Goal: Transaction & Acquisition: Purchase product/service

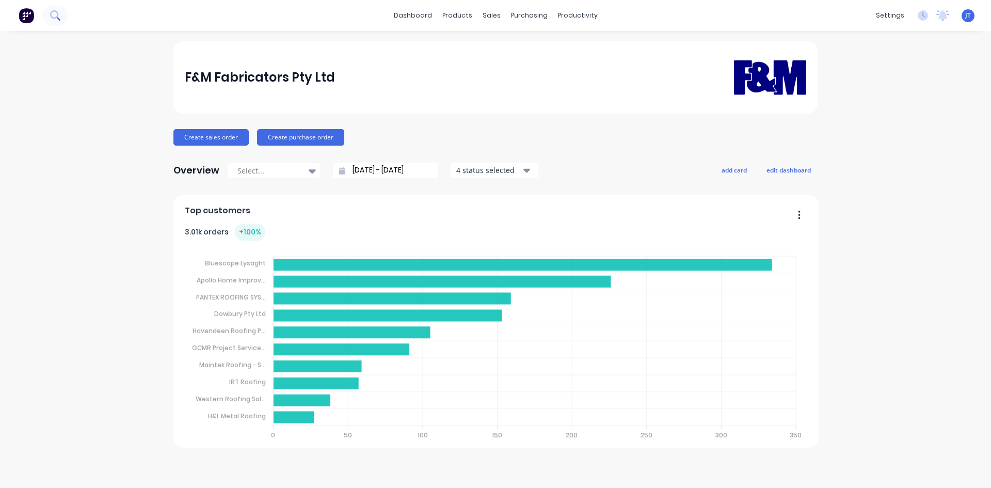
click at [48, 23] on button at bounding box center [55, 15] width 26 height 21
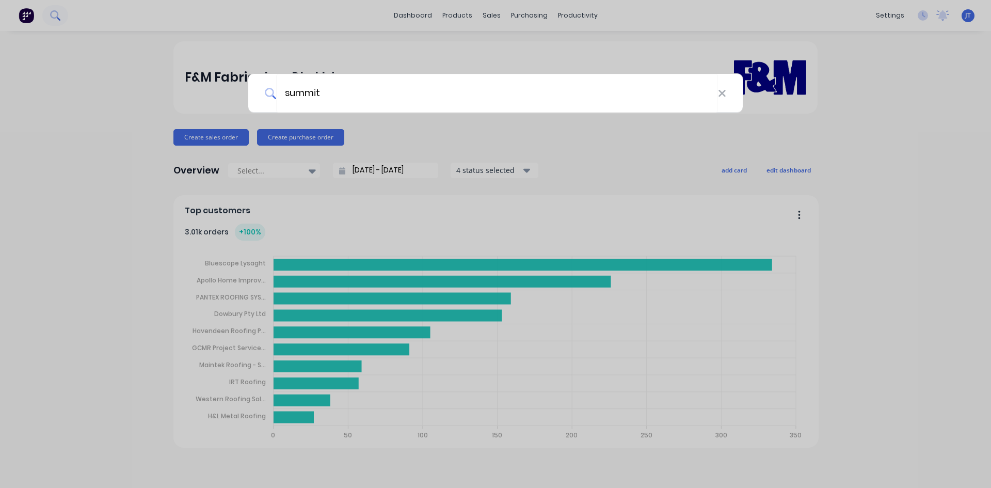
type input "summit"
click at [319, 64] on div "summit" at bounding box center [495, 244] width 991 height 488
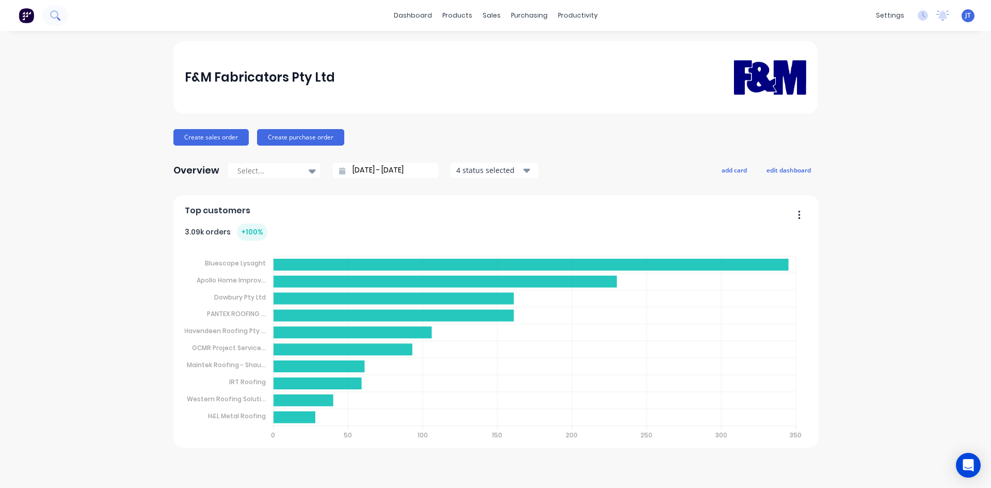
click at [56, 9] on button at bounding box center [55, 15] width 26 height 21
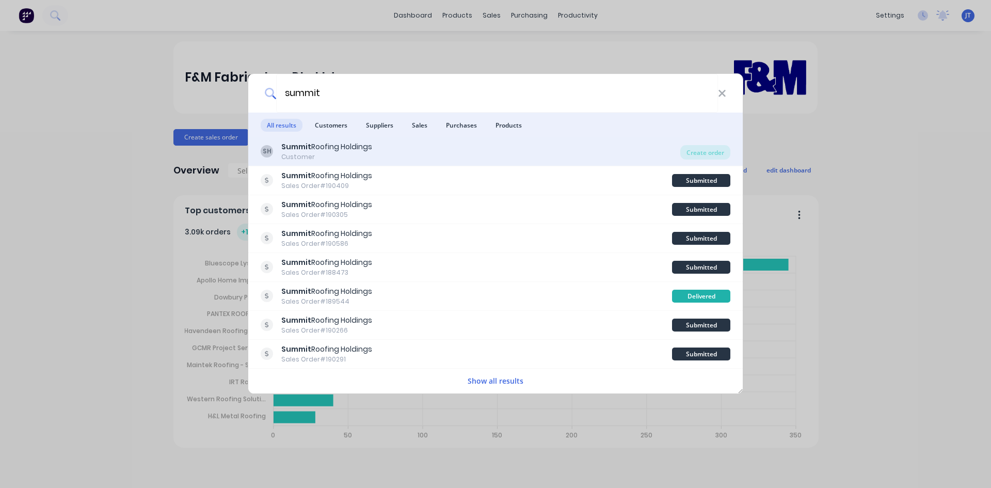
type input "summit"
click at [317, 162] on div "SH Summit Roofing Holdings Customer Create order" at bounding box center [495, 151] width 494 height 29
click at [563, 151] on div "SH Summit Roofing Holdings Customer" at bounding box center [470, 151] width 419 height 20
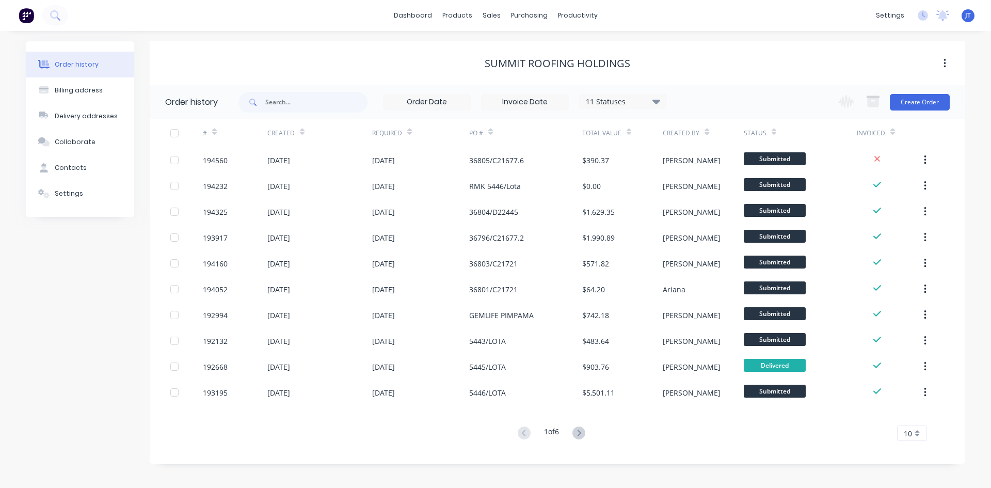
click at [265, 104] on span at bounding box center [251, 102] width 27 height 21
click at [956, 98] on div "11 Statuses Invoice Status Invoiced Not Invoiced Partial Order Status All Archi…" at bounding box center [601, 102] width 726 height 34
click at [925, 103] on button "Create Order" at bounding box center [919, 102] width 60 height 17
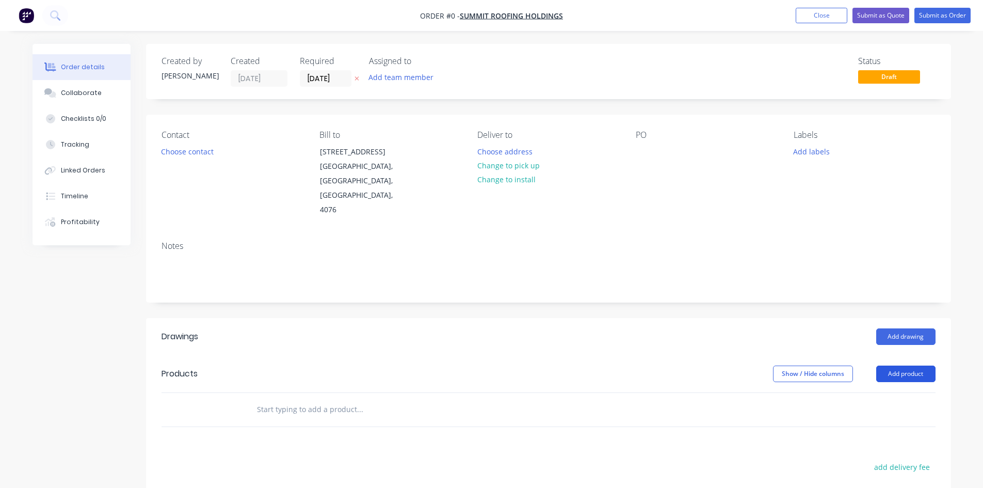
click at [920, 365] on button "Add product" at bounding box center [905, 373] width 59 height 17
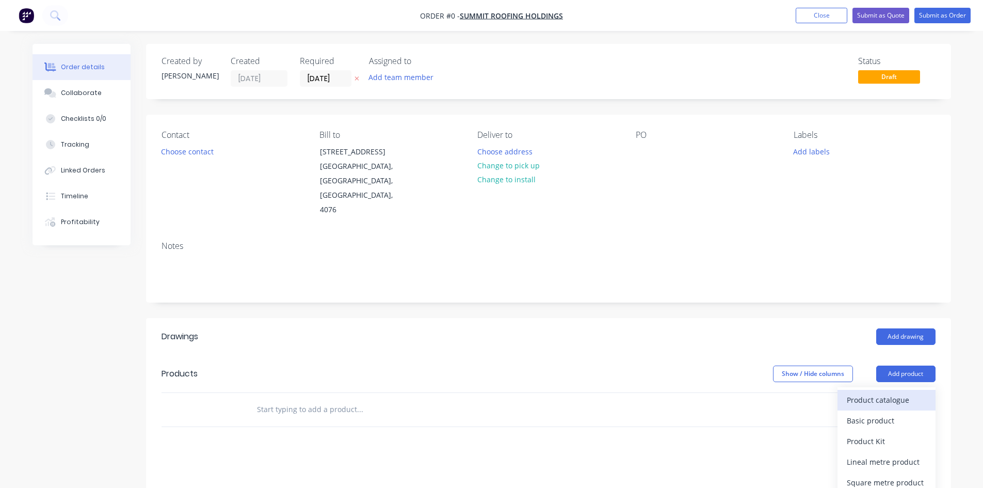
click at [889, 392] on div "Product catalogue" at bounding box center [886, 399] width 79 height 15
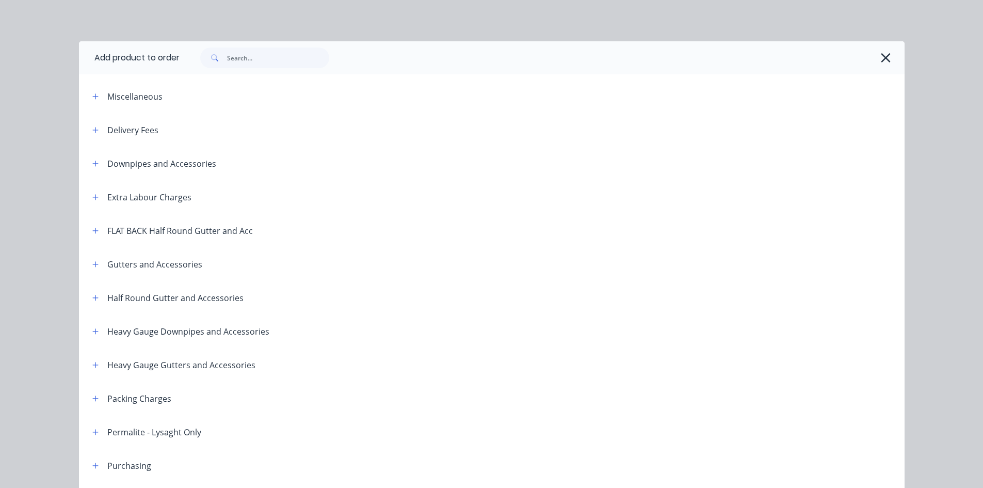
click at [99, 99] on div "Miscellaneous" at bounding box center [171, 96] width 175 height 13
click at [89, 93] on span at bounding box center [95, 96] width 13 height 13
click at [92, 95] on icon "button" at bounding box center [95, 96] width 6 height 7
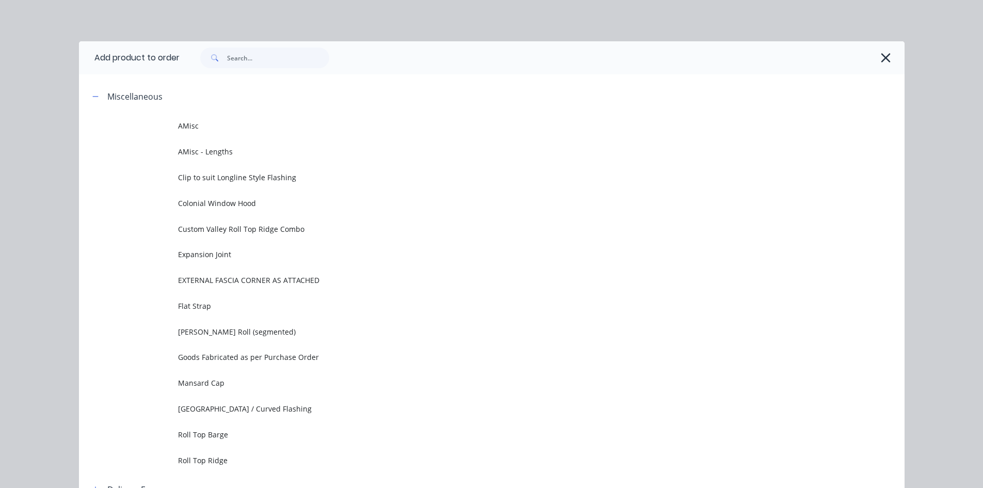
click at [295, 403] on span "[GEOGRAPHIC_DATA] / Curved Flashing" at bounding box center [468, 408] width 581 height 11
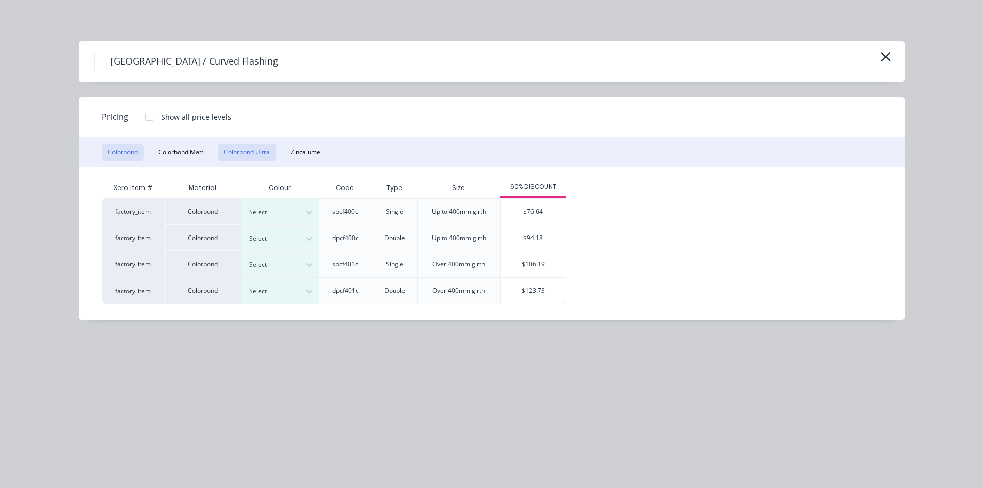
click at [243, 159] on button "Colorbond Ultra" at bounding box center [247, 152] width 58 height 18
click at [888, 56] on icon "button" at bounding box center [885, 57] width 11 height 14
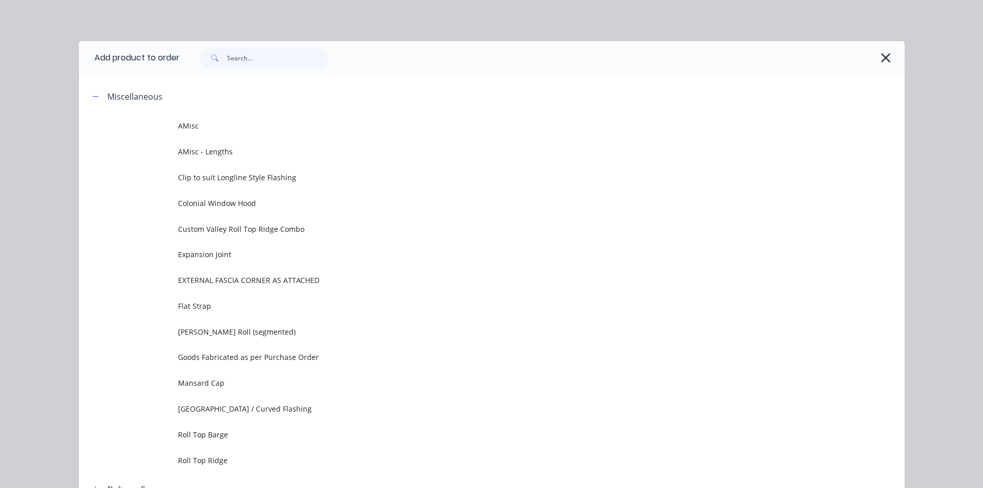
scroll to position [79, 0]
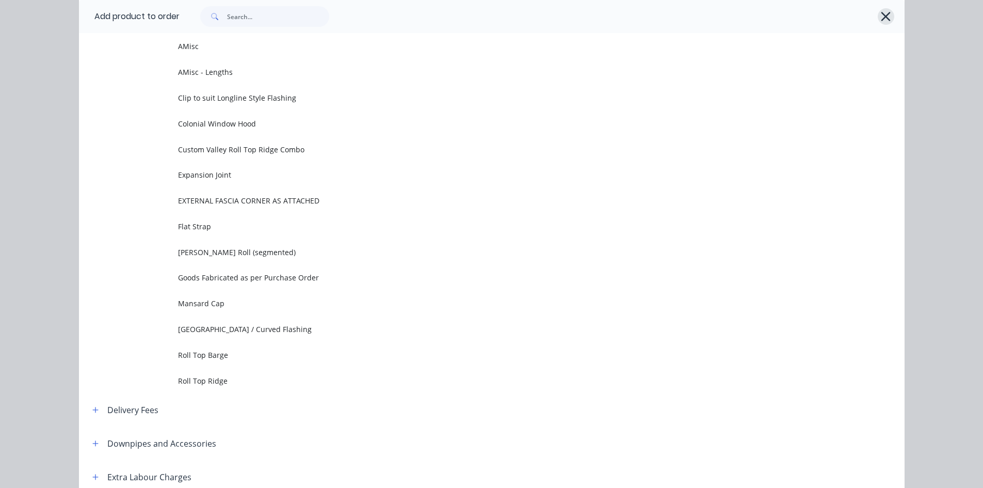
click at [880, 9] on button "button" at bounding box center [886, 16] width 17 height 17
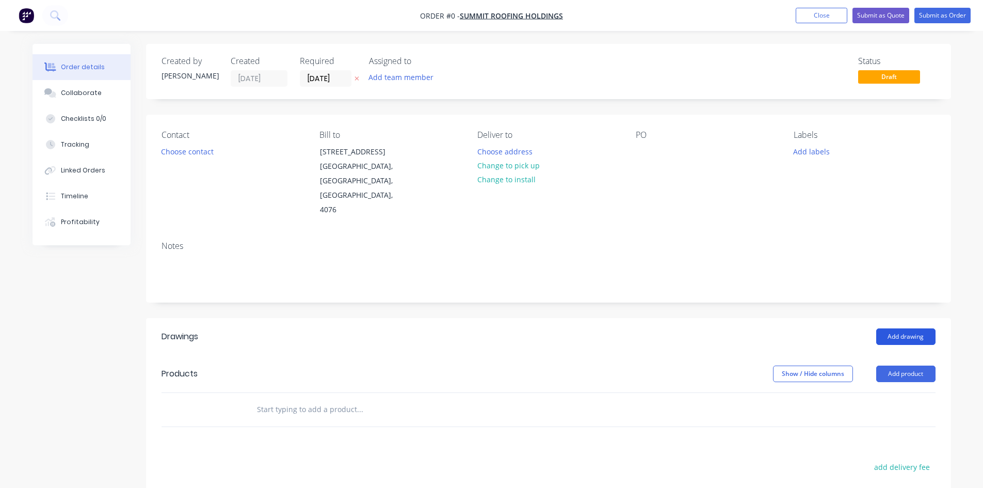
click at [901, 328] on button "Add drawing" at bounding box center [905, 336] width 59 height 17
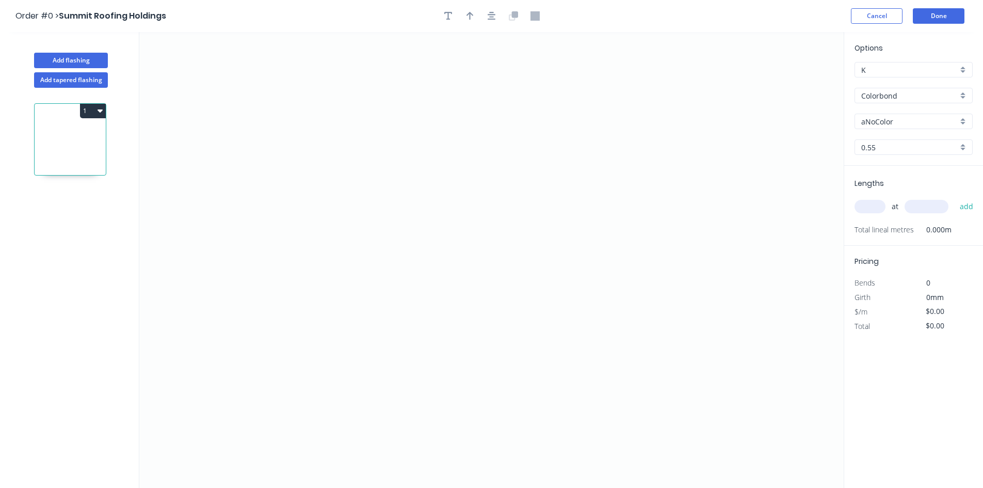
click at [918, 95] on input "Colorbond" at bounding box center [909, 95] width 96 height 11
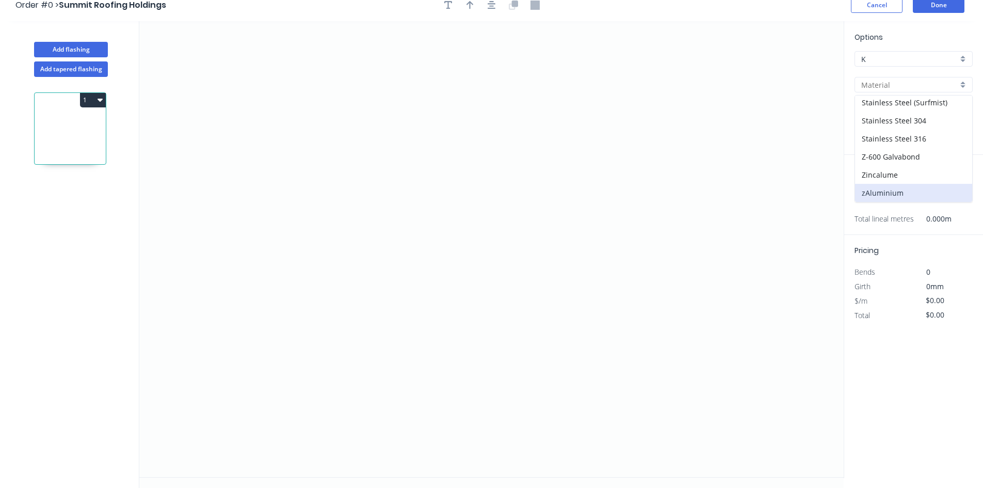
scroll to position [19, 0]
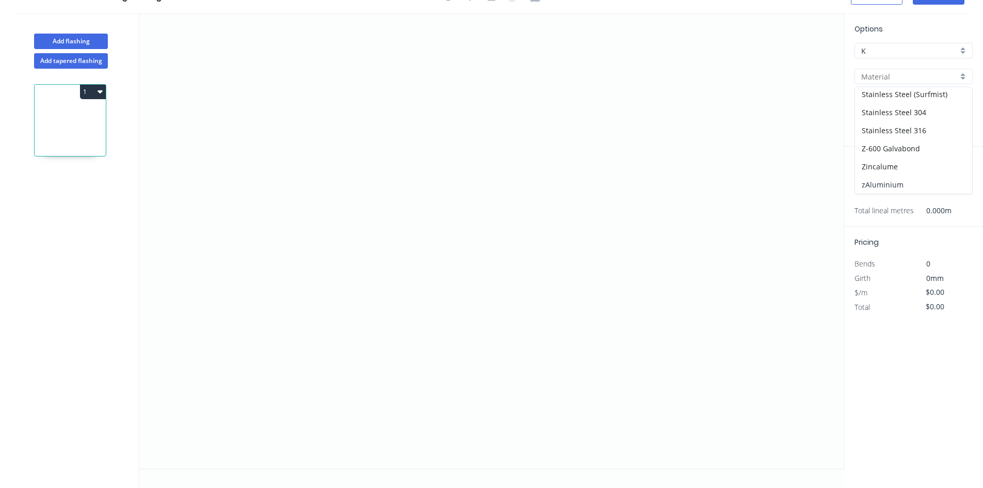
click at [900, 186] on div "zAluminium" at bounding box center [913, 184] width 117 height 18
type input "zAluminium"
type input "Mill"
type input "0.8"
click at [882, 131] on input "0.8" at bounding box center [909, 128] width 96 height 11
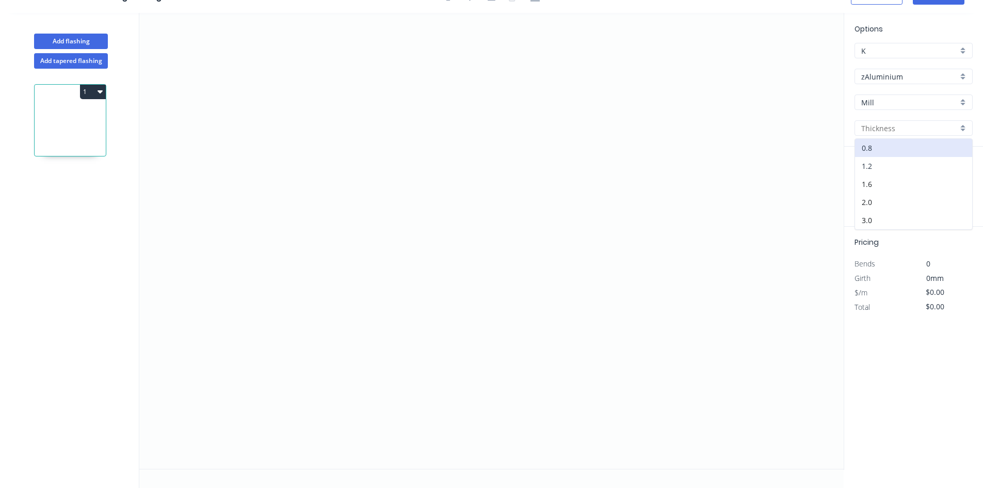
click at [898, 166] on div "1.2" at bounding box center [913, 166] width 117 height 18
type input "1.2"
click at [351, 232] on icon "0" at bounding box center [491, 241] width 704 height 456
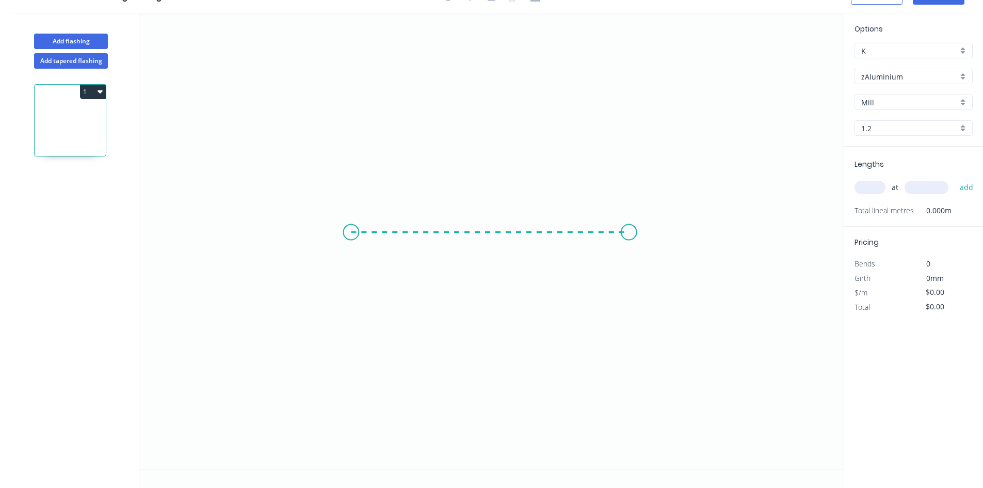
click at [726, 239] on icon "0" at bounding box center [491, 241] width 704 height 456
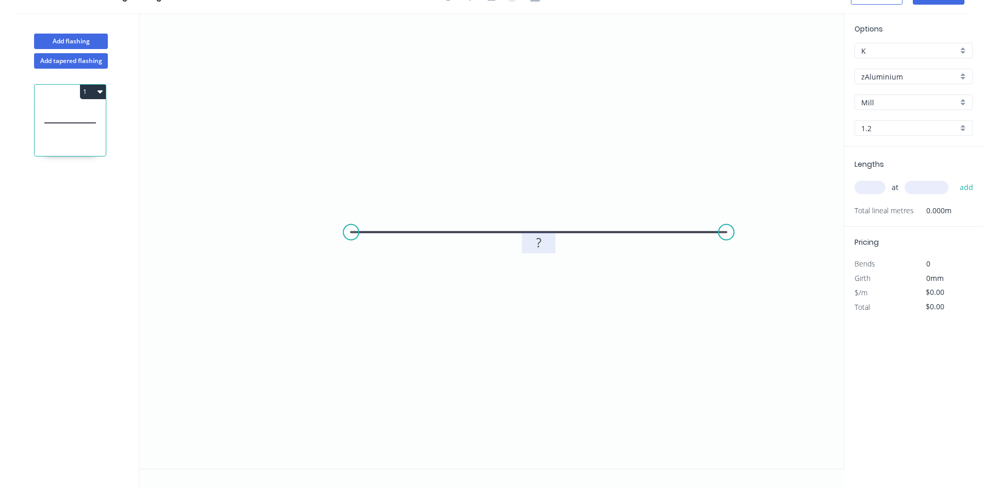
click at [534, 237] on rect at bounding box center [538, 243] width 21 height 14
type input "$78.01"
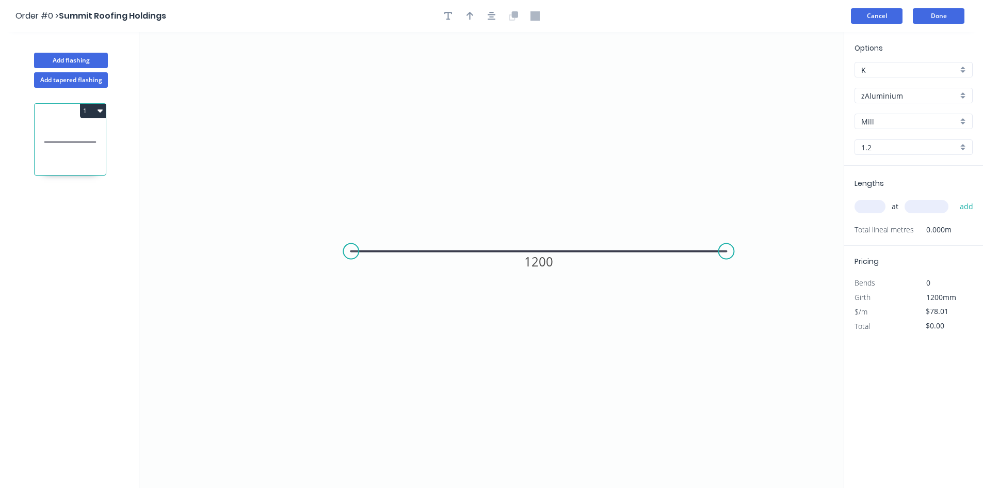
click at [883, 15] on button "Cancel" at bounding box center [877, 15] width 52 height 15
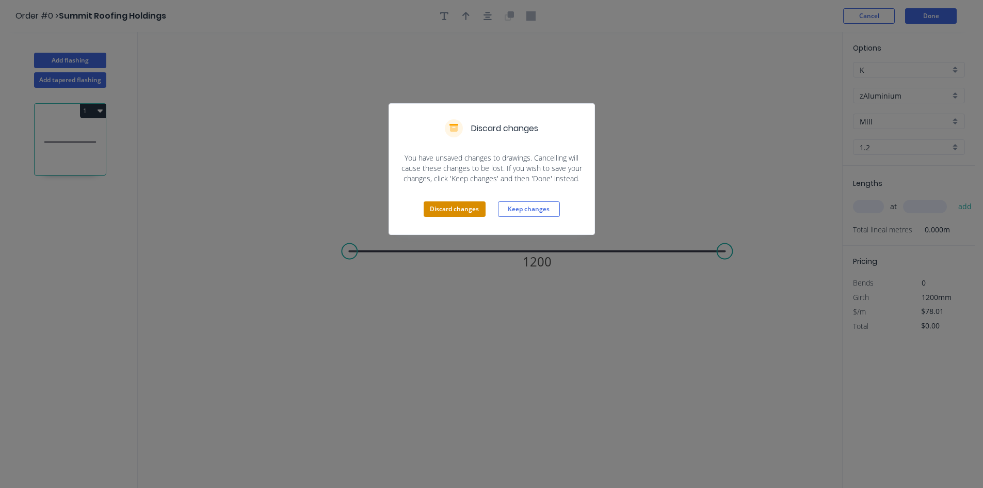
click at [450, 208] on button "Discard changes" at bounding box center [455, 208] width 62 height 15
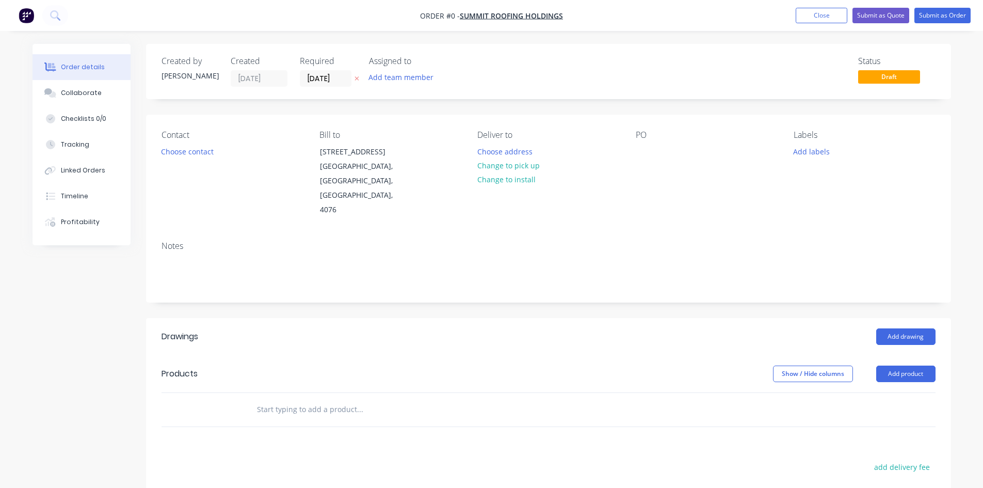
click at [893, 360] on header "Products Show / Hide columns Add product" at bounding box center [548, 373] width 805 height 37
click at [892, 365] on button "Add product" at bounding box center [905, 373] width 59 height 17
click at [888, 392] on div "Product catalogue" at bounding box center [886, 399] width 79 height 15
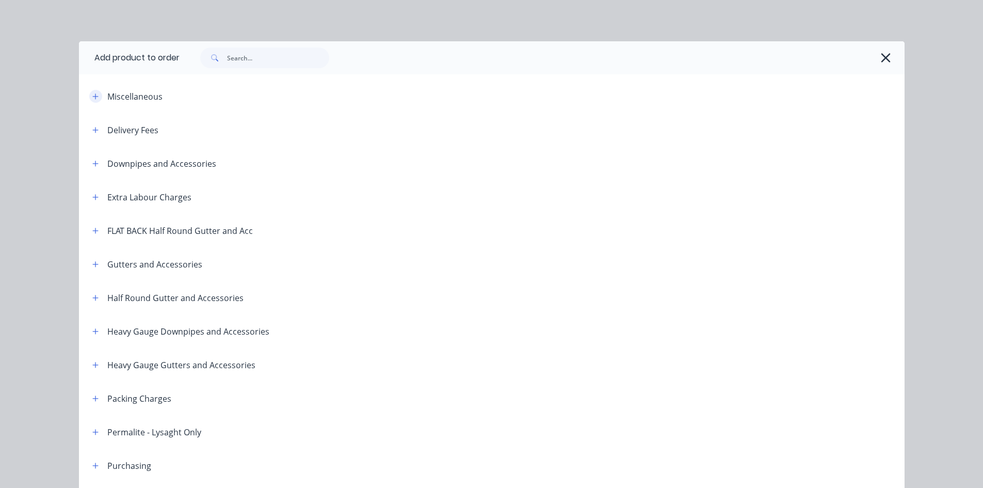
click at [92, 95] on icon "button" at bounding box center [95, 96] width 6 height 7
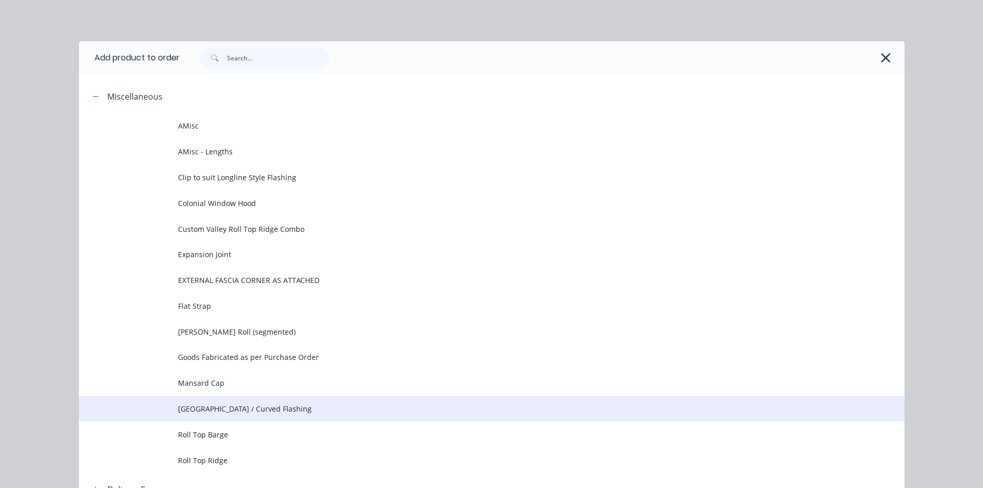
click at [250, 408] on span "[GEOGRAPHIC_DATA] / Curved Flashing" at bounding box center [468, 408] width 581 height 11
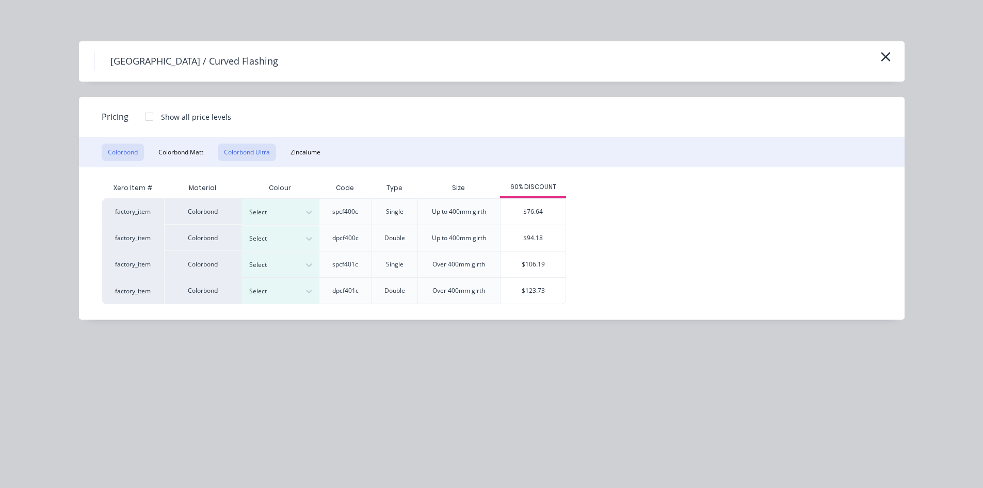
click at [254, 143] on button "Colorbond Ultra" at bounding box center [247, 152] width 58 height 18
click at [869, 36] on div "Pittsburgh / Curved Flashing Pricing Show all price levels Colorbond Colorbond …" at bounding box center [491, 244] width 983 height 488
click at [891, 66] on div "[GEOGRAPHIC_DATA] / Curved Flashing" at bounding box center [492, 61] width 826 height 40
click at [891, 59] on icon "button" at bounding box center [885, 57] width 11 height 14
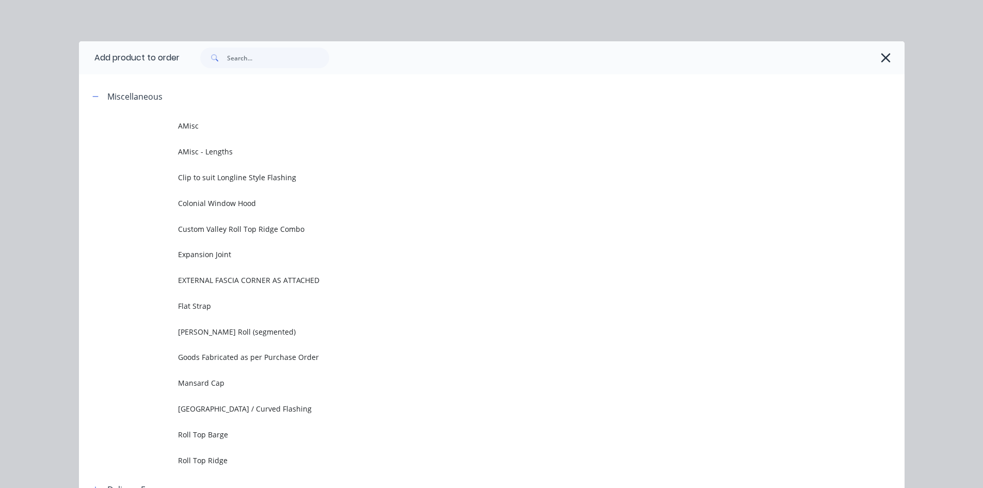
scroll to position [79, 0]
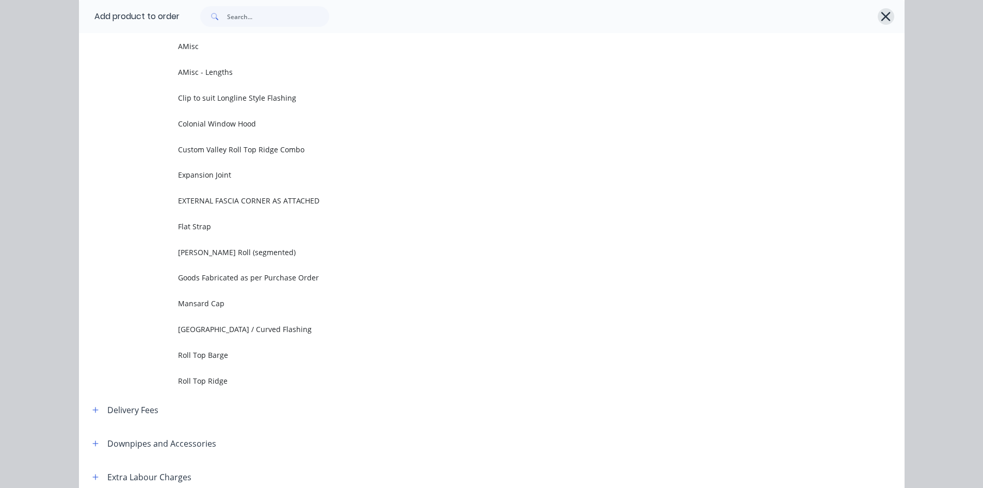
click at [880, 14] on icon "button" at bounding box center [885, 16] width 11 height 14
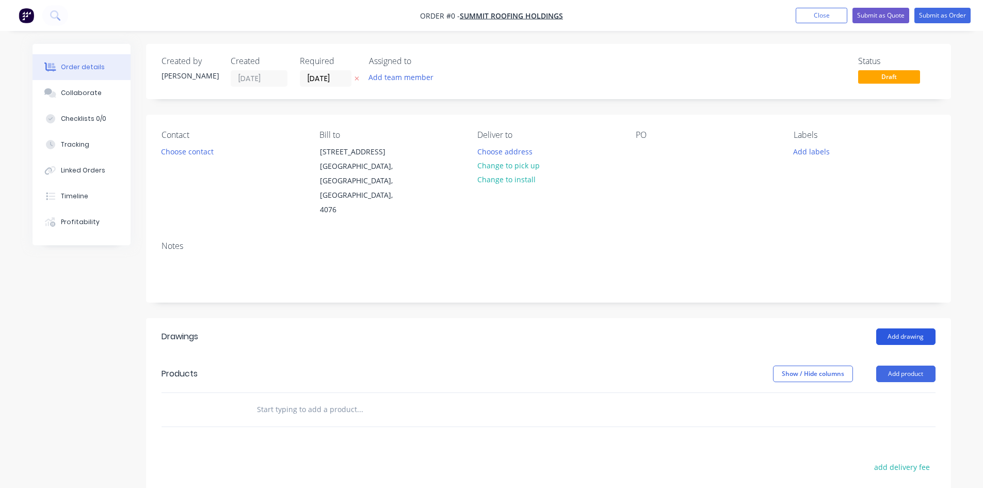
click at [917, 328] on button "Add drawing" at bounding box center [905, 336] width 59 height 17
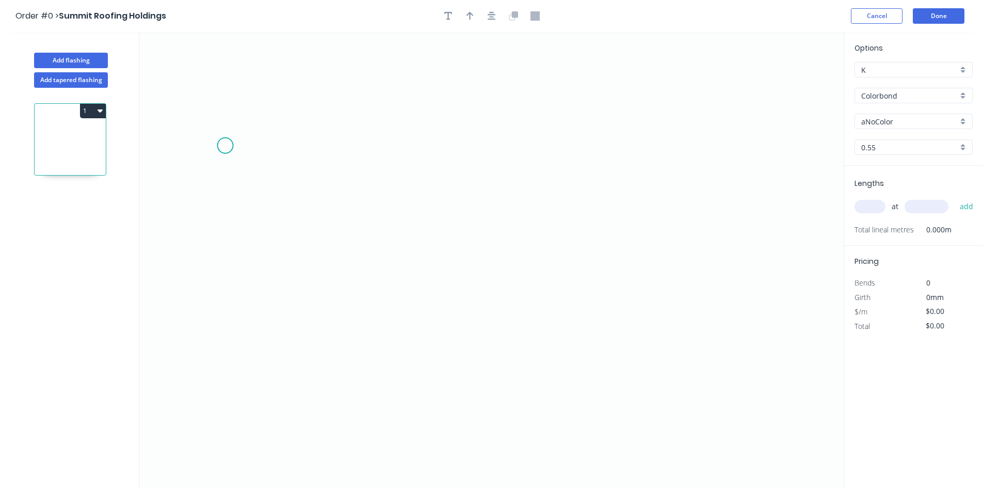
click at [207, 149] on icon "0" at bounding box center [491, 260] width 704 height 456
click at [180, 121] on icon "0" at bounding box center [491, 260] width 704 height 456
click at [178, 367] on icon "0 ?" at bounding box center [491, 260] width 704 height 456
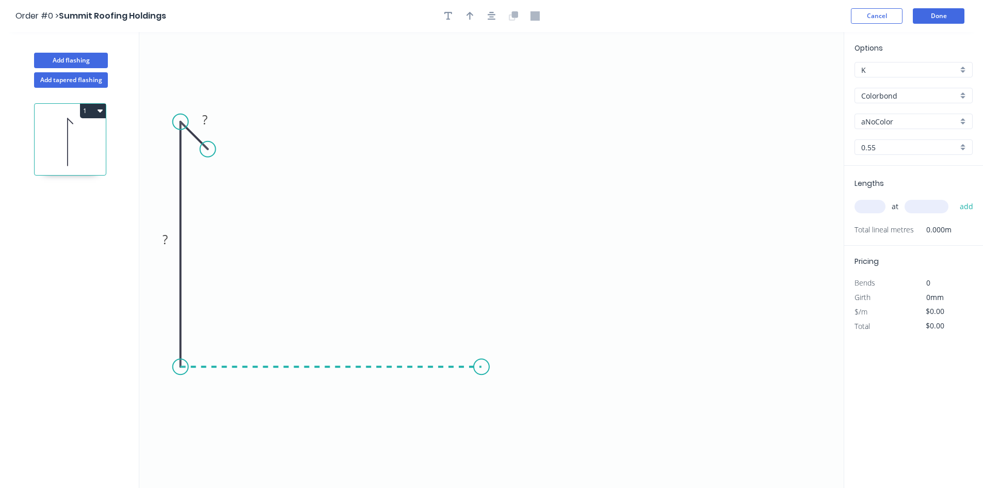
click at [481, 366] on icon at bounding box center [331, 366] width 301 height 0
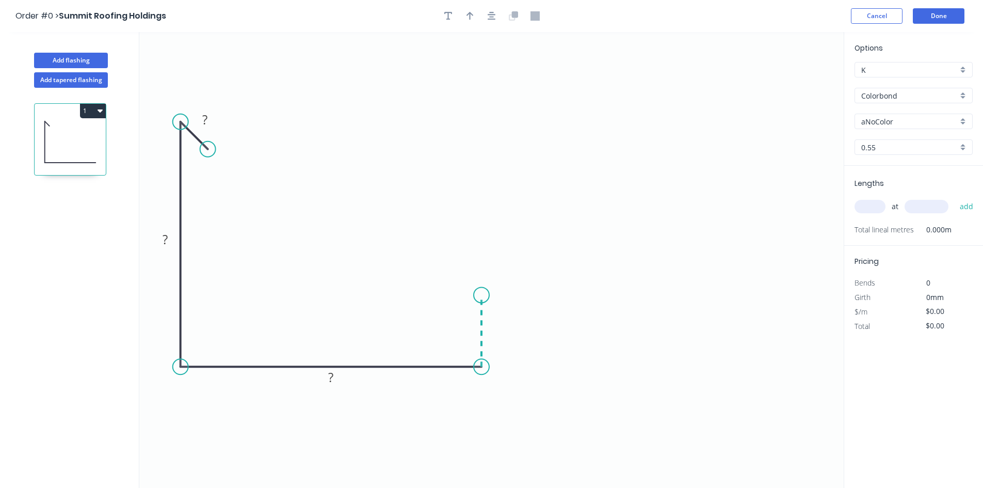
click at [478, 295] on icon "0 ? ? ?" at bounding box center [491, 260] width 704 height 456
click at [564, 293] on icon "0 ? ? ? ?" at bounding box center [491, 260] width 704 height 456
click at [570, 436] on icon "0 ? ? ? ? ?" at bounding box center [491, 260] width 704 height 456
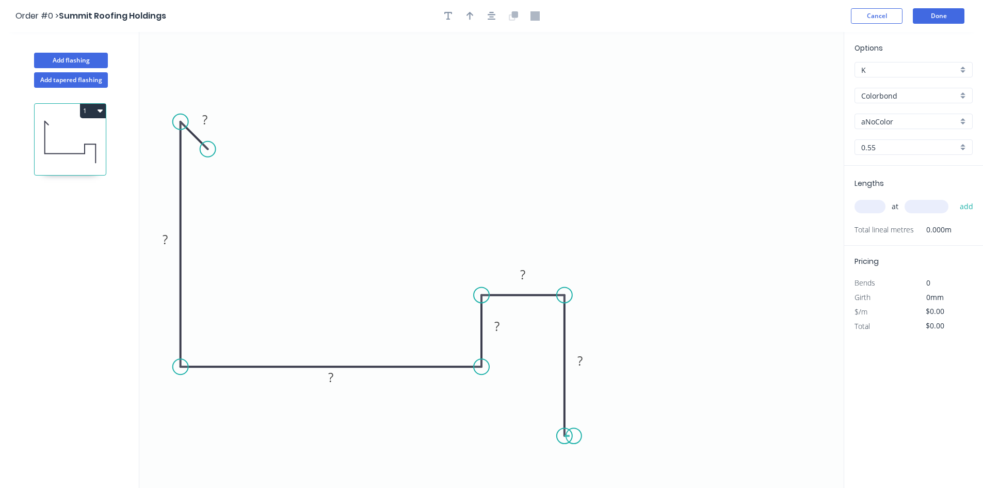
click at [574, 435] on icon "0 ? ? ? ? ? ?" at bounding box center [491, 260] width 704 height 456
click at [572, 294] on circle at bounding box center [564, 294] width 15 height 15
click at [577, 438] on circle at bounding box center [573, 435] width 15 height 15
click at [580, 295] on icon "0 ? ? ? ? ? ? ?" at bounding box center [491, 260] width 704 height 456
click at [691, 82] on icon "0 ? ? ? ? ? ? ? ?" at bounding box center [491, 260] width 704 height 456
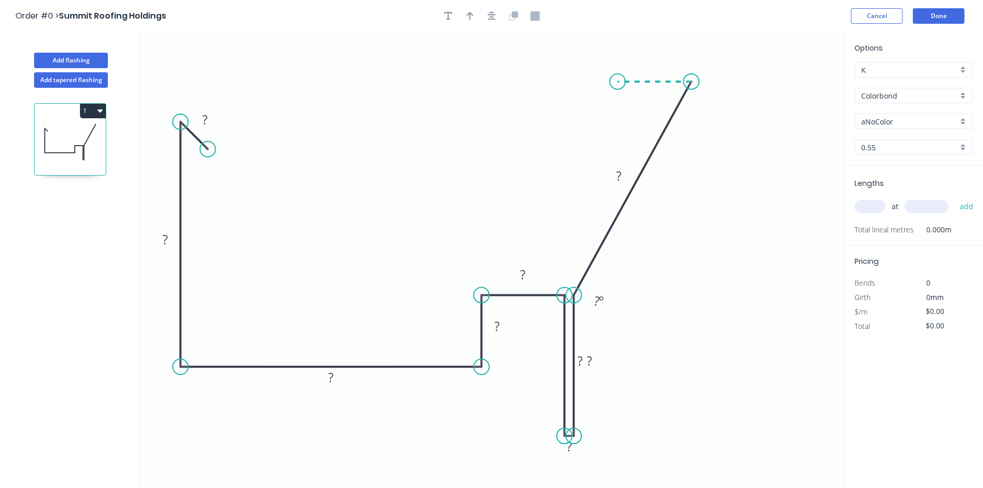
click at [618, 84] on icon "0 ? ? ? ? ? ? ? ? ? ? º" at bounding box center [491, 260] width 704 height 456
click at [594, 110] on icon "0 ? ? ? ? ? ? ? ? ? ? ? º ? º" at bounding box center [491, 260] width 704 height 456
click at [594, 110] on circle at bounding box center [594, 110] width 15 height 15
click at [671, 144] on div "Hide angle" at bounding box center [679, 139] width 104 height 21
click at [672, 125] on div "Hide angle" at bounding box center [713, 129] width 104 height 21
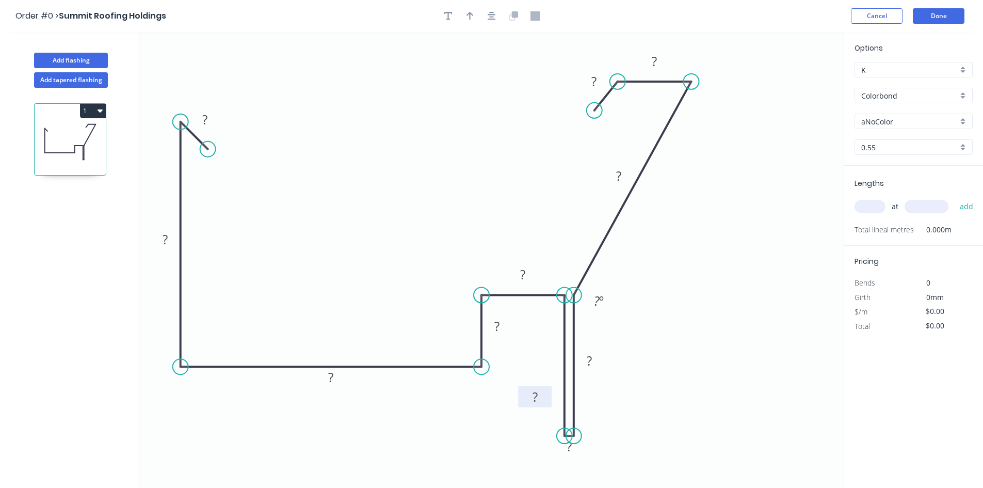
drag, startPoint x: 569, startPoint y: 367, endPoint x: 524, endPoint y: 403, distance: 57.6
click at [524, 403] on rect at bounding box center [535, 396] width 34 height 21
drag, startPoint x: 601, startPoint y: 364, endPoint x: 613, endPoint y: 390, distance: 28.4
click at [613, 390] on rect at bounding box center [601, 387] width 34 height 21
click at [591, 470] on div "Hide measurement" at bounding box center [623, 464] width 104 height 21
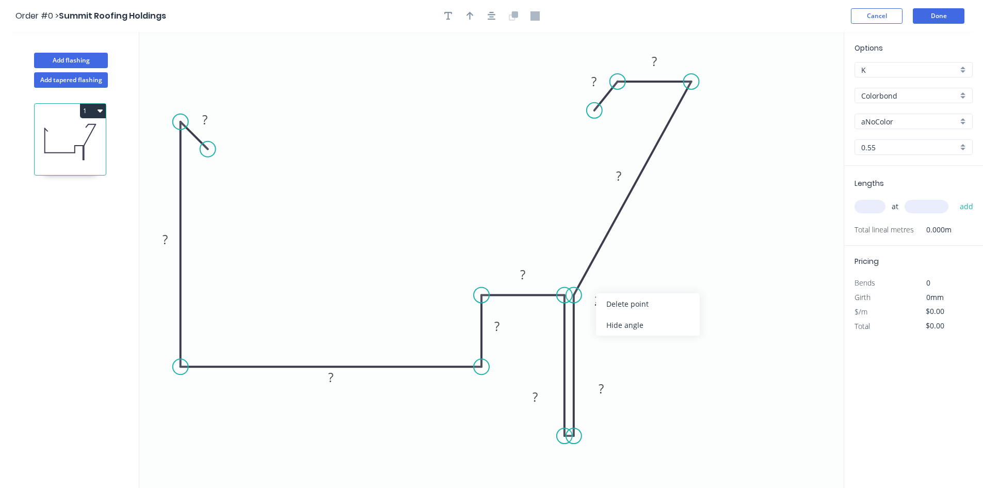
click at [680, 256] on icon "0 ? ? ? ? ? ? ? ? ? ? ? º" at bounding box center [491, 260] width 704 height 456
click at [214, 119] on rect at bounding box center [205, 120] width 21 height 14
type input "$24.36"
click at [889, 96] on input "Colorbond" at bounding box center [909, 95] width 96 height 11
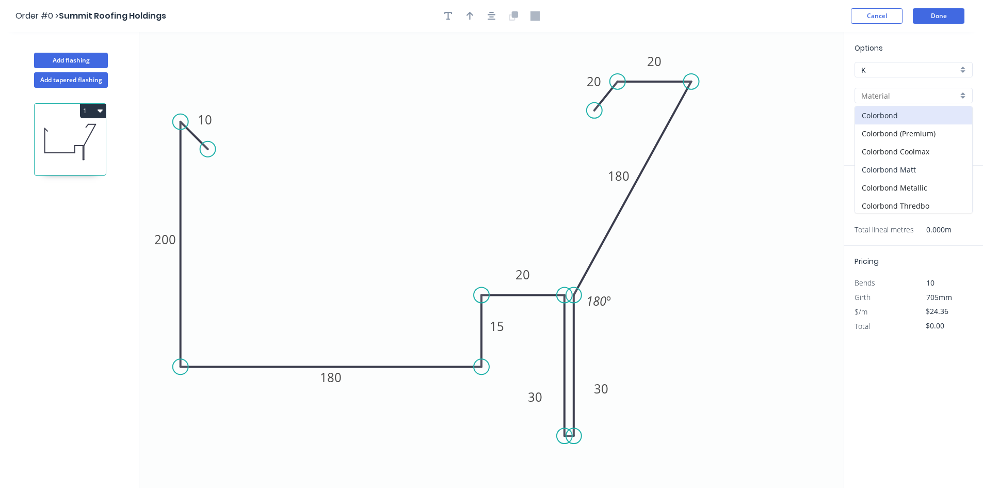
click at [928, 177] on div "Colorbond Matt" at bounding box center [913, 169] width 117 height 18
type input "Colorbond Matt"
type input "Basalt"
type input "$30.02"
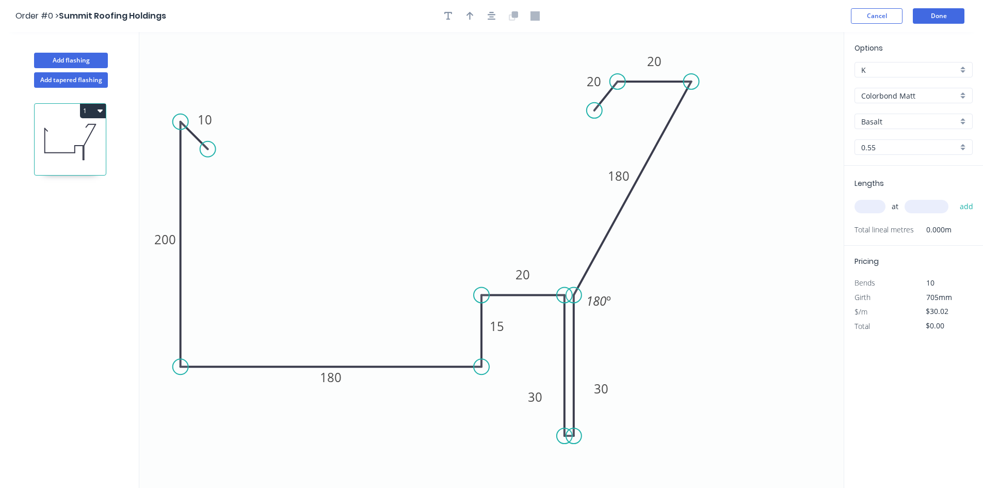
click at [925, 108] on div "Options K K Colorbond Matt Colorbond [PERSON_NAME] Basalt 0.55 0.55" at bounding box center [913, 103] width 139 height 123
click at [927, 93] on input "Colorbond Matt" at bounding box center [909, 95] width 96 height 11
click at [933, 188] on div "Colorbond Metallic" at bounding box center [913, 188] width 117 height 18
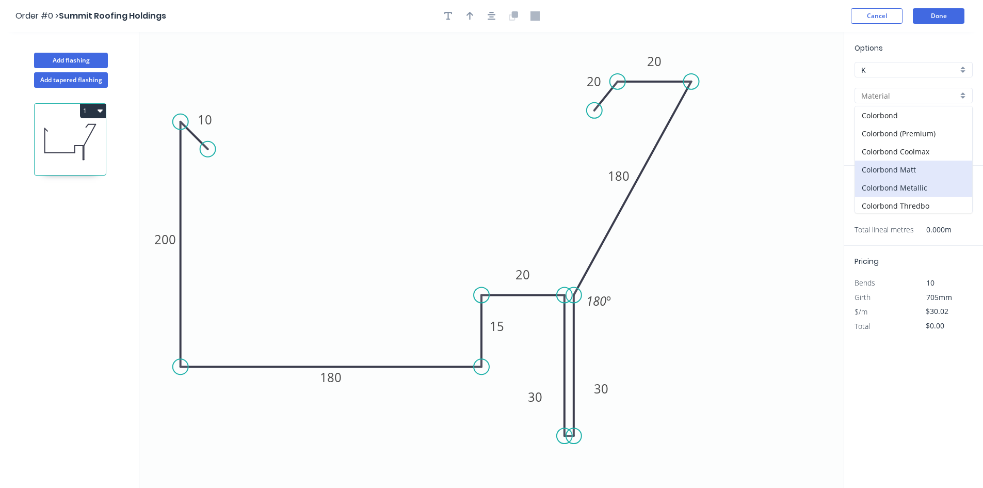
type input "Colorbond Metallic"
type input "Aries"
type input "$37.36"
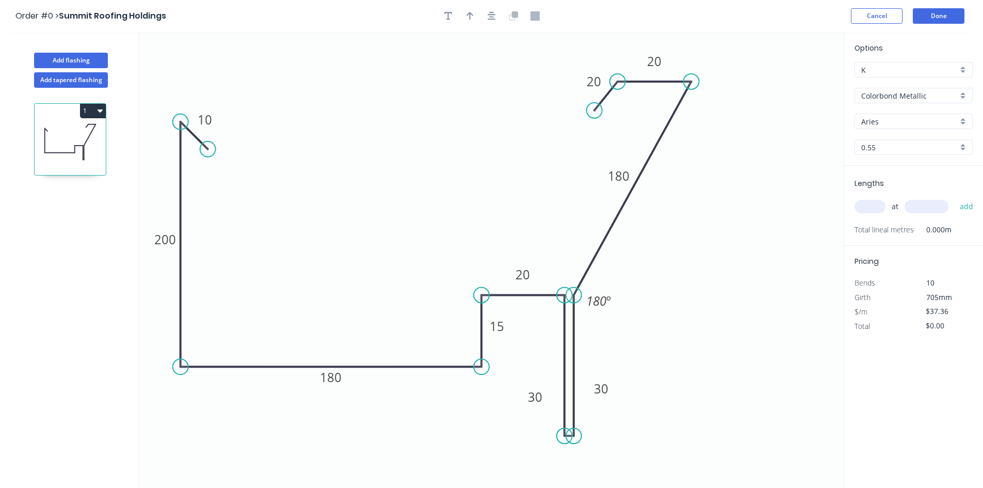
click at [903, 122] on input "Aries" at bounding box center [909, 121] width 96 height 11
click at [907, 226] on div "[PERSON_NAME]" at bounding box center [913, 229] width 117 height 18
type input "[PERSON_NAME]"
click at [888, 17] on button "Cancel" at bounding box center [877, 15] width 52 height 15
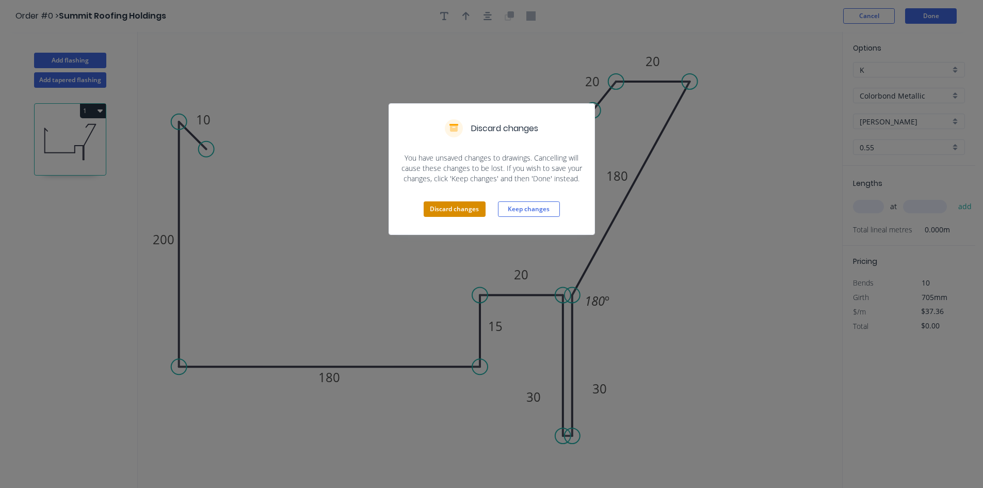
click at [459, 208] on button "Discard changes" at bounding box center [455, 208] width 62 height 15
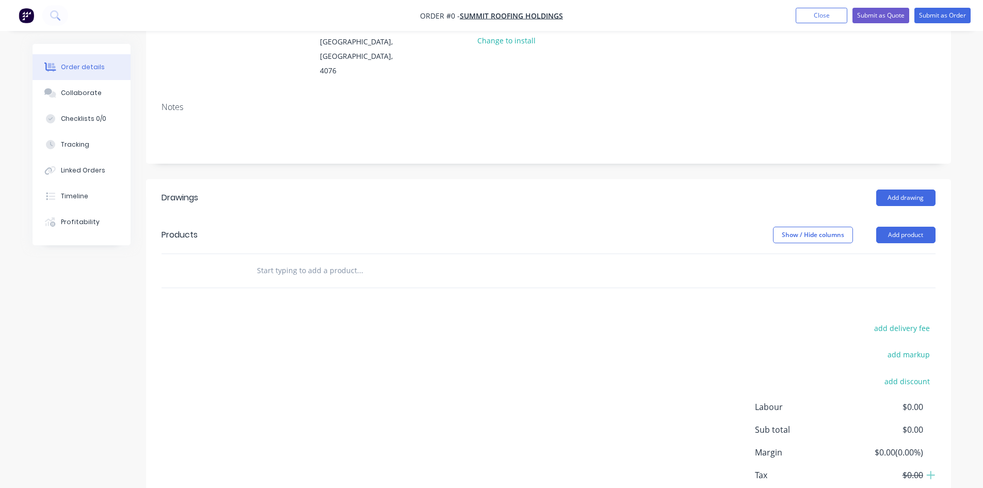
scroll to position [173, 0]
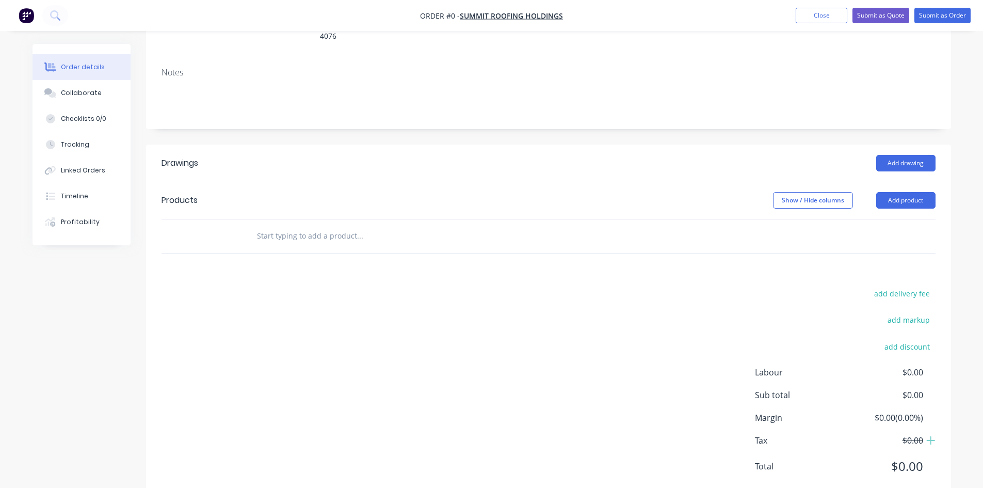
click at [904, 184] on header "Products Show / Hide columns Add product" at bounding box center [548, 200] width 805 height 37
click at [902, 182] on header "Products Show / Hide columns Add product" at bounding box center [548, 200] width 805 height 37
click at [885, 192] on button "Add product" at bounding box center [905, 200] width 59 height 17
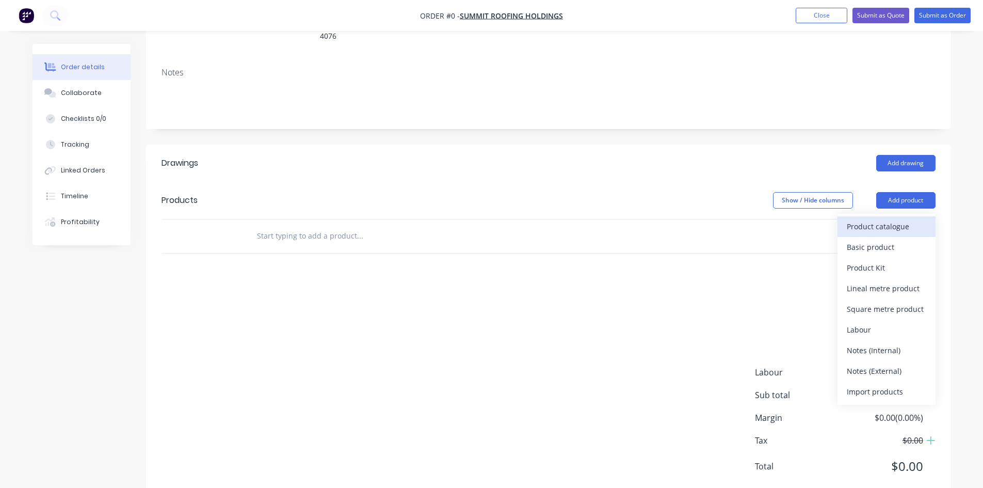
click at [878, 219] on div "Product catalogue" at bounding box center [886, 226] width 79 height 15
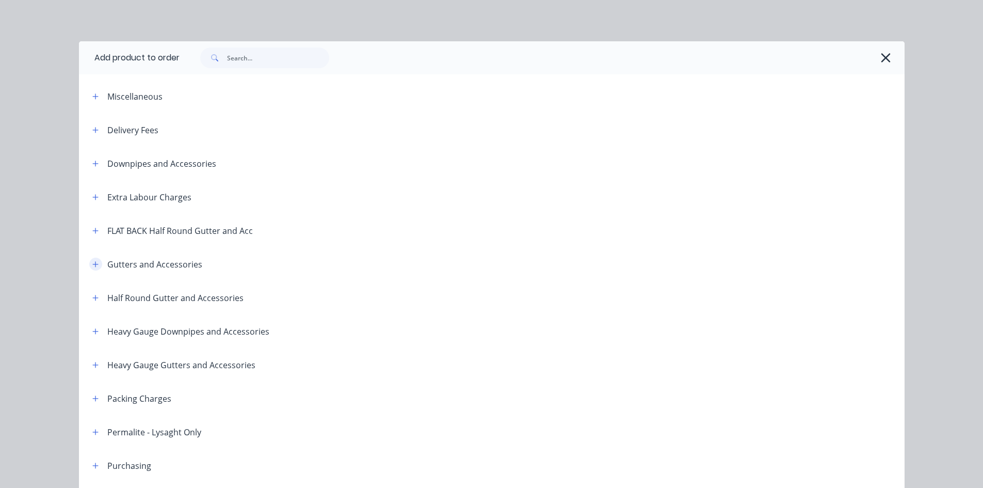
click at [95, 263] on button "button" at bounding box center [95, 263] width 13 height 13
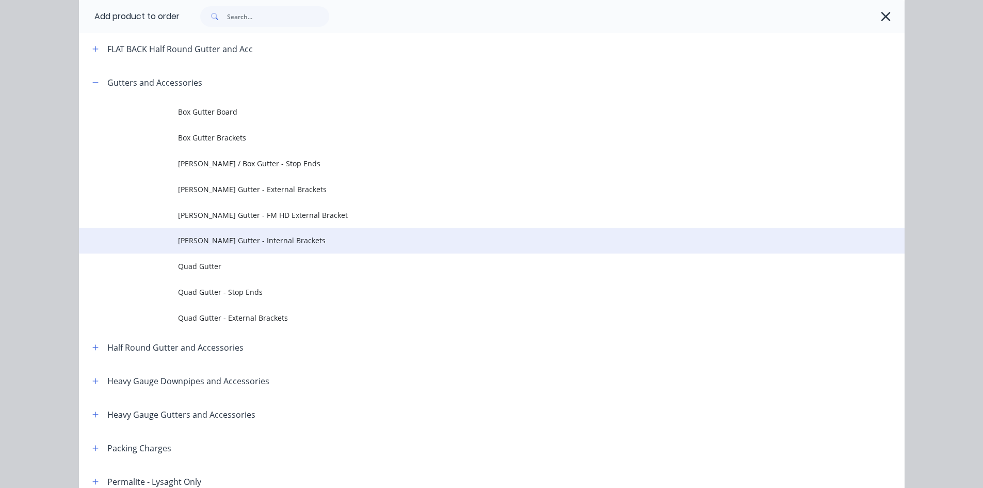
scroll to position [172, 0]
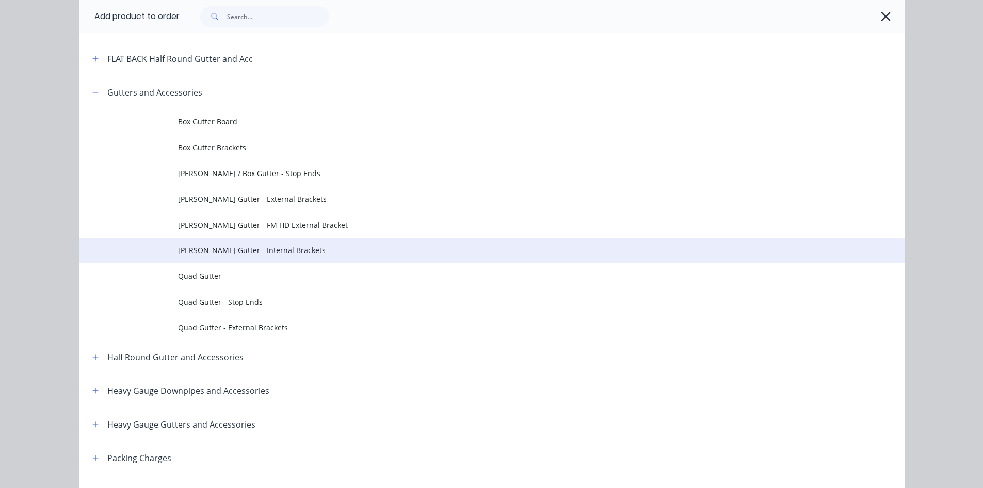
click at [237, 249] on span "[PERSON_NAME] Gutter - Internal Brackets" at bounding box center [468, 250] width 581 height 11
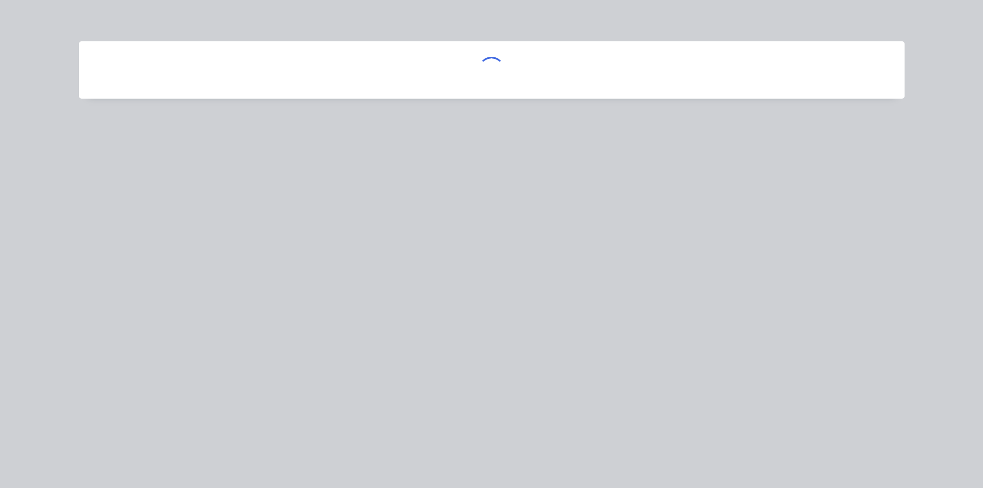
scroll to position [0, 0]
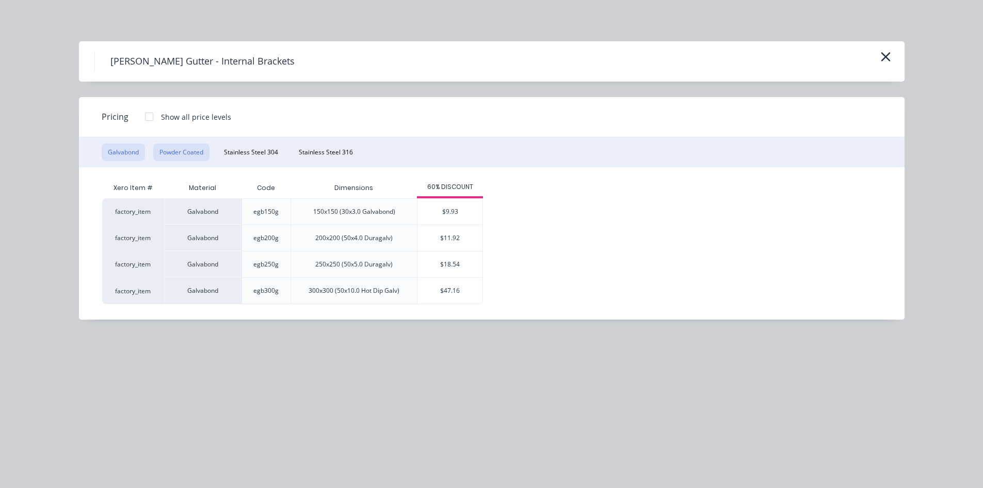
click at [168, 156] on button "Powder Coated" at bounding box center [181, 152] width 56 height 18
